Goal: Task Accomplishment & Management: Manage account settings

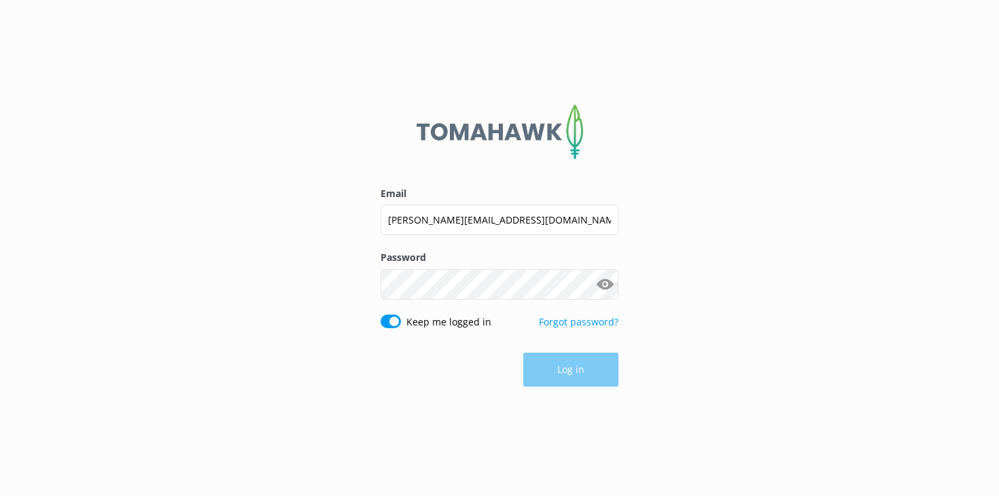
type input "hannah.lobb@straytravel.com"
click at [554, 380] on button "Log in" at bounding box center [570, 371] width 95 height 34
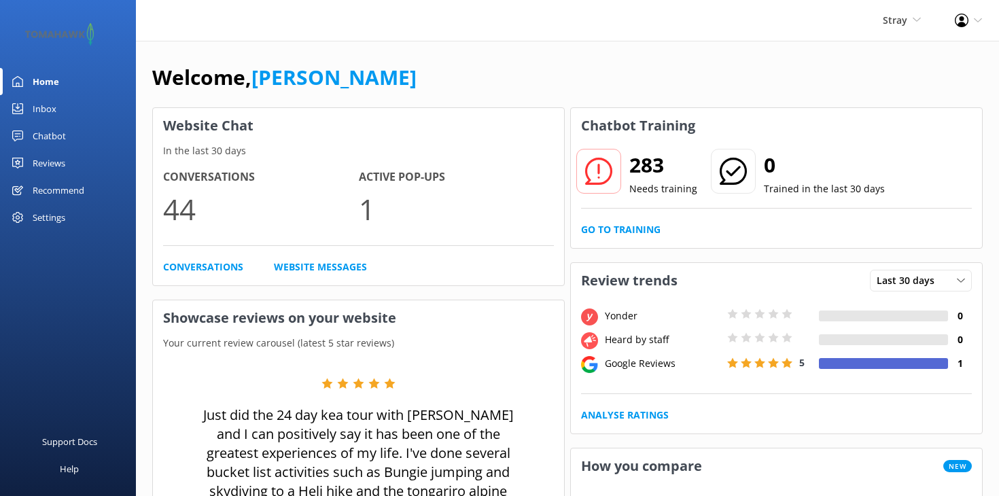
click at [637, 198] on div "283 Needs training 0 Trained in the last 30 days" at bounding box center [776, 181] width 391 height 55
click at [634, 230] on link "Go to Training" at bounding box center [621, 229] width 80 height 15
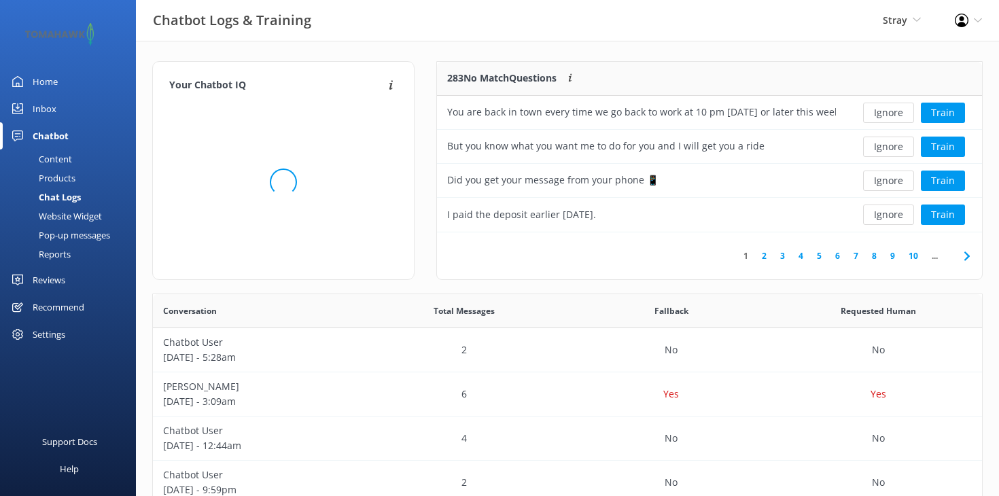
scroll to position [1, 1]
click at [764, 259] on link "2" at bounding box center [764, 256] width 18 height 13
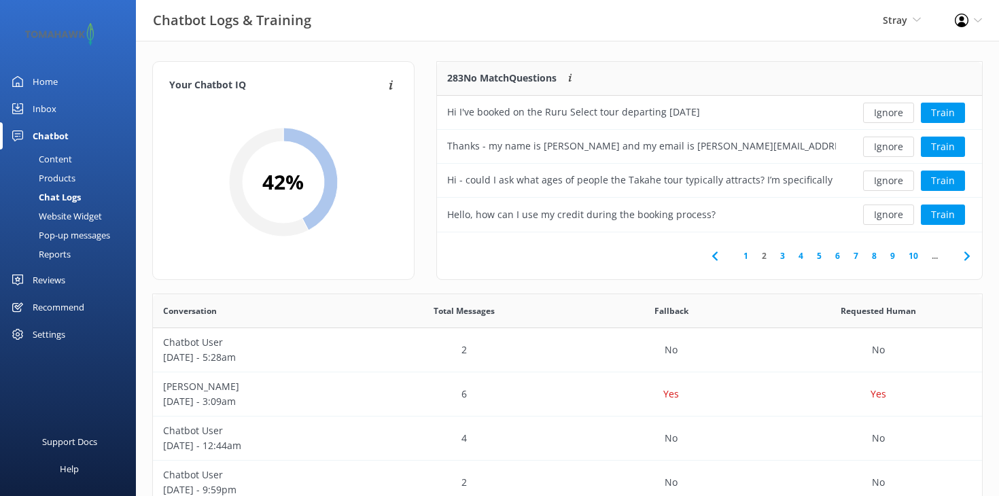
click at [905, 12] on div "Stray Stray Kirra Tours Flying Kiwi" at bounding box center [902, 20] width 72 height 41
click at [840, 82] on link "Kirra Tours" at bounding box center [871, 91] width 136 height 33
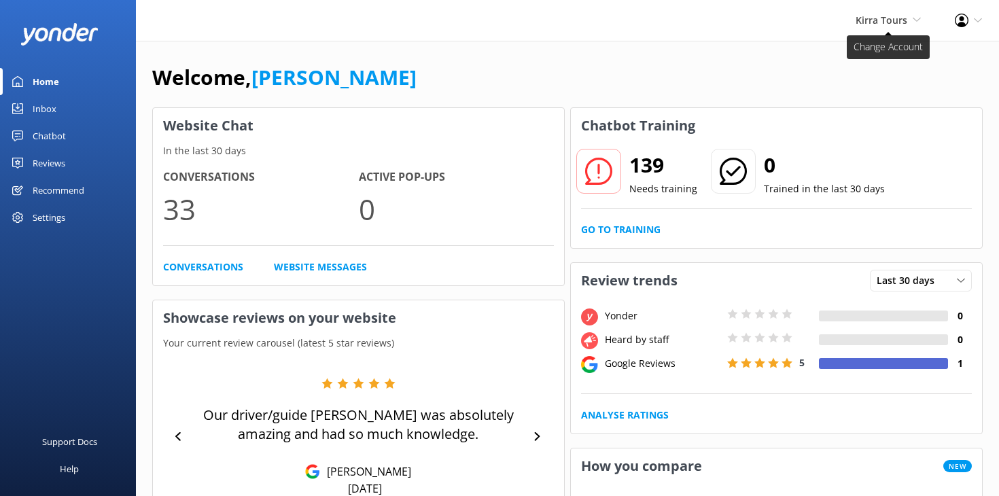
click at [899, 16] on span "Kirra Tours" at bounding box center [882, 20] width 52 height 13
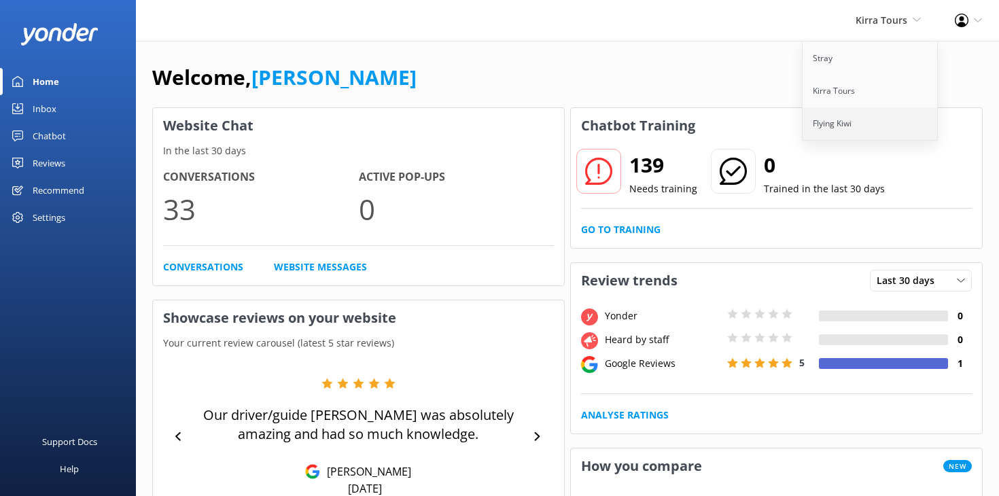
click at [846, 127] on link "Flying Kiwi" at bounding box center [871, 123] width 136 height 33
